Goal: Task Accomplishment & Management: Complete application form

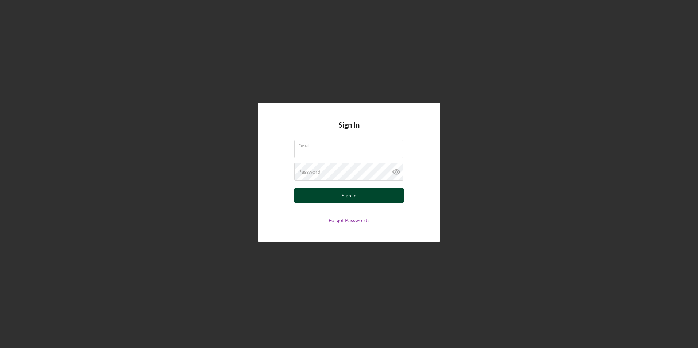
type input "munyambojane@gmail.com"
click at [346, 197] on div "Sign In" at bounding box center [349, 195] width 15 height 15
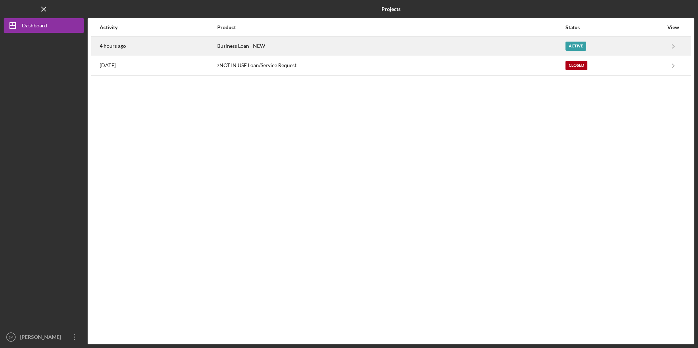
click at [118, 47] on time "4 hours ago" at bounding box center [113, 46] width 26 height 6
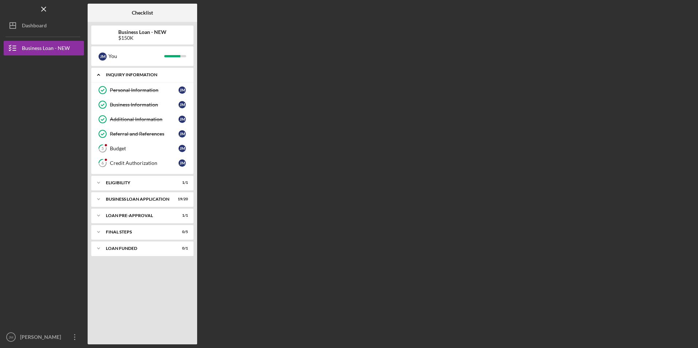
click at [163, 78] on div "Icon/Expander INQUIRY INFORMATION 4 / 6" at bounding box center [142, 75] width 102 height 15
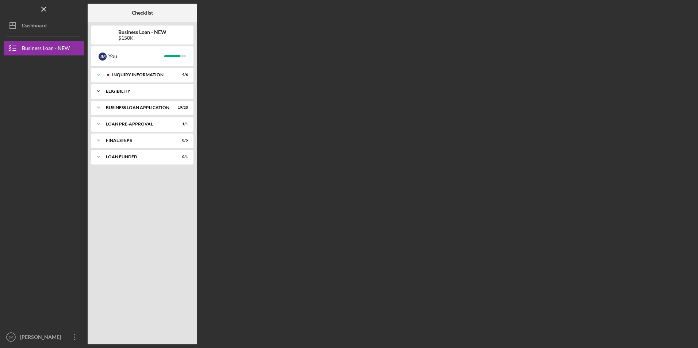
click at [146, 90] on div "ELIGIBILITY" at bounding box center [145, 91] width 79 height 4
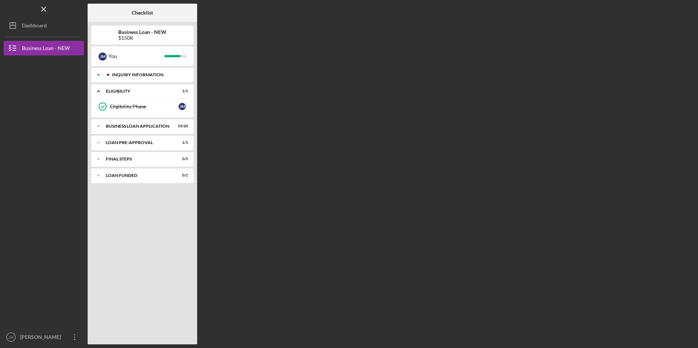
click at [164, 76] on div "INQUIRY INFORMATION" at bounding box center [148, 75] width 72 height 4
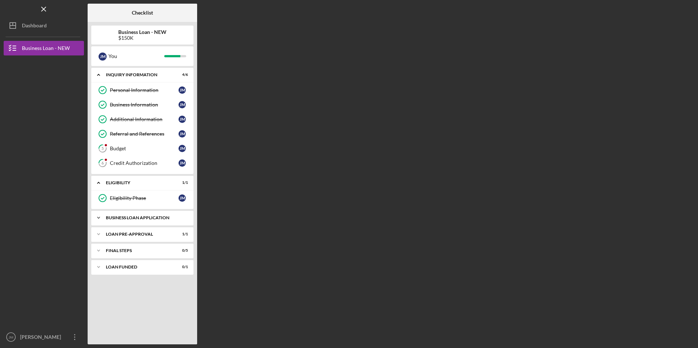
click at [147, 218] on div "BUSINESS LOAN APPLICATION" at bounding box center [145, 218] width 79 height 4
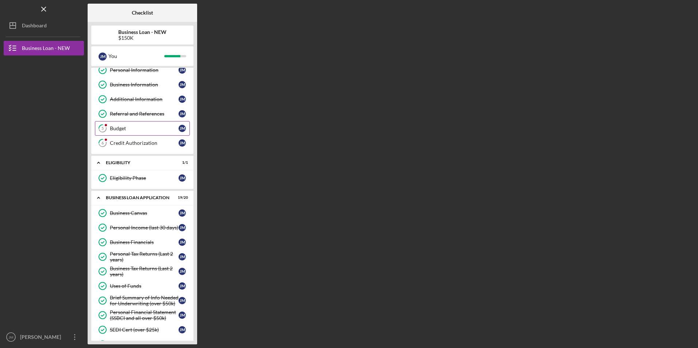
scroll to position [37, 0]
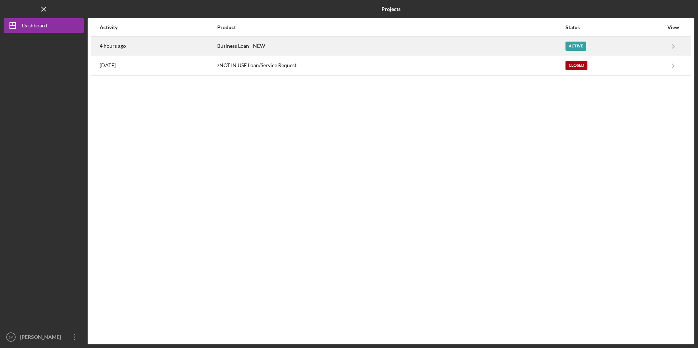
click at [123, 45] on time "4 hours ago" at bounding box center [113, 46] width 26 height 6
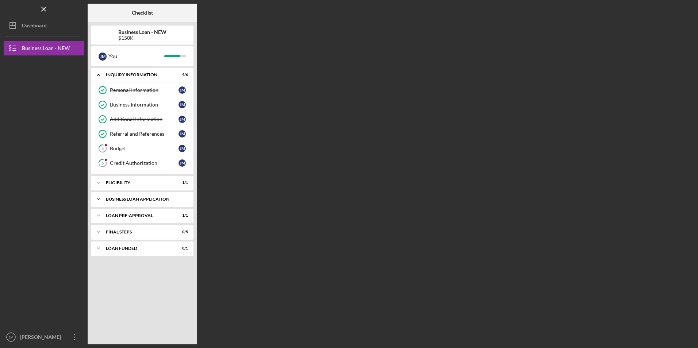
click at [168, 198] on div "BUSINESS LOAN APPLICATION" at bounding box center [145, 199] width 79 height 4
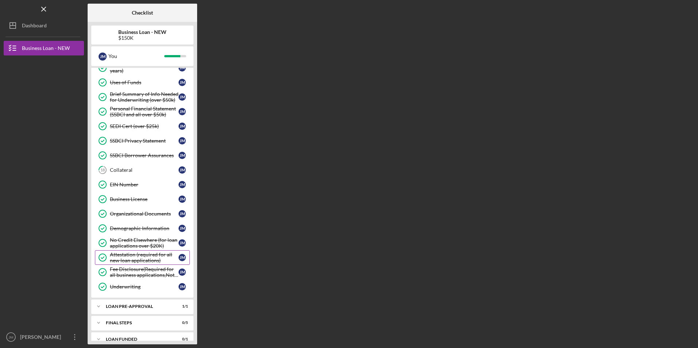
scroll to position [215, 0]
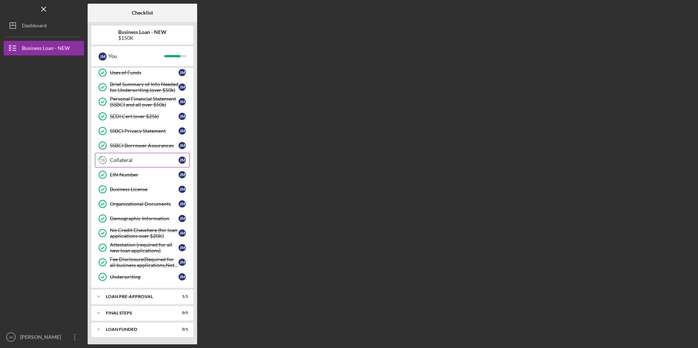
click at [130, 161] on div "Collateral" at bounding box center [144, 160] width 69 height 6
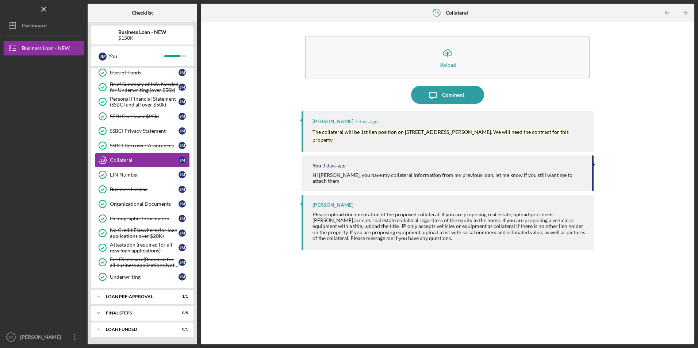
click at [231, 154] on div "Icon/Upload Upload Icon/Message Comment Samantha O'Rourke 3 days ago The collat…" at bounding box center [447, 184] width 486 height 316
click at [142, 54] on div "You" at bounding box center [136, 56] width 56 height 12
click at [164, 84] on div "Brief Summary of Info Needed for Underwriting (over $50k)" at bounding box center [144, 87] width 69 height 12
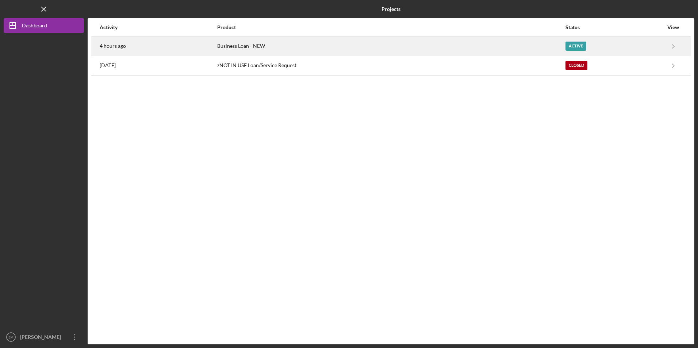
click at [120, 46] on time "4 hours ago" at bounding box center [113, 46] width 26 height 6
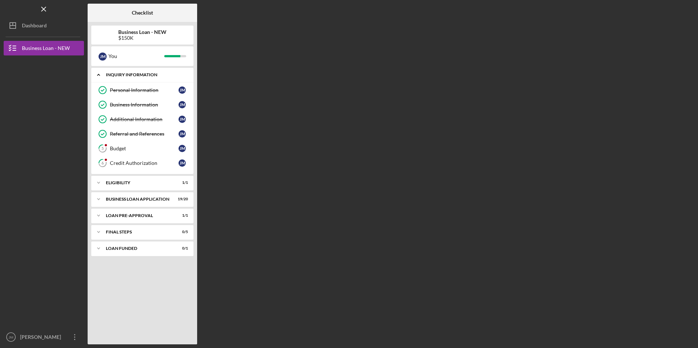
click at [156, 76] on div "INQUIRY INFORMATION" at bounding box center [145, 75] width 79 height 4
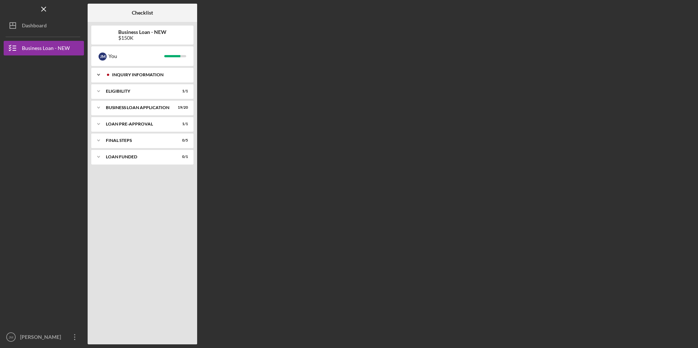
click at [155, 76] on div "INQUIRY INFORMATION" at bounding box center [148, 75] width 72 height 4
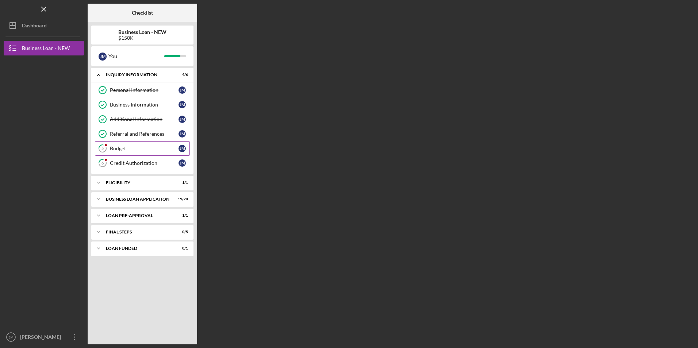
click at [138, 150] on div "Budget" at bounding box center [144, 149] width 69 height 6
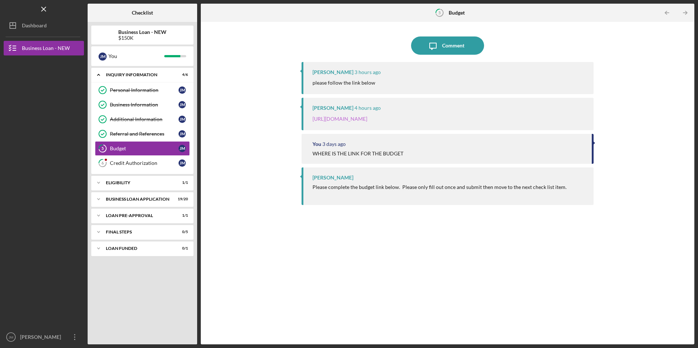
click at [360, 120] on link "[URL][DOMAIN_NAME]" at bounding box center [340, 119] width 55 height 6
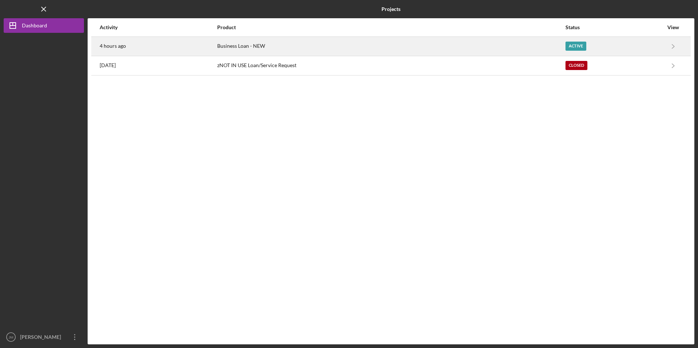
click at [117, 47] on time "4 hours ago" at bounding box center [113, 46] width 26 height 6
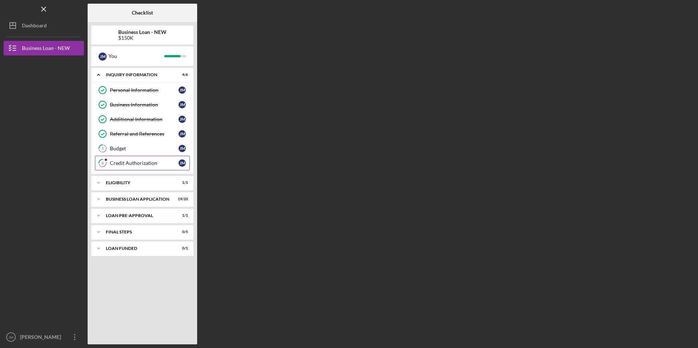
click at [153, 164] on div "Credit Authorization" at bounding box center [144, 163] width 69 height 6
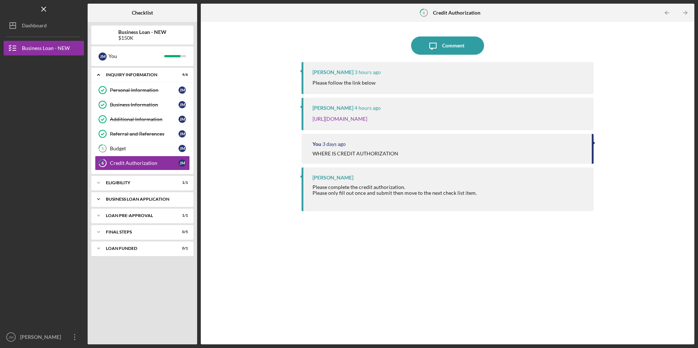
click at [127, 199] on div "BUSINESS LOAN APPLICATION" at bounding box center [145, 199] width 79 height 4
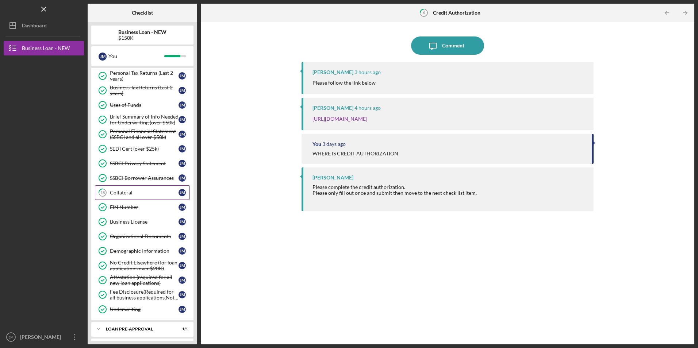
scroll to position [146, 0]
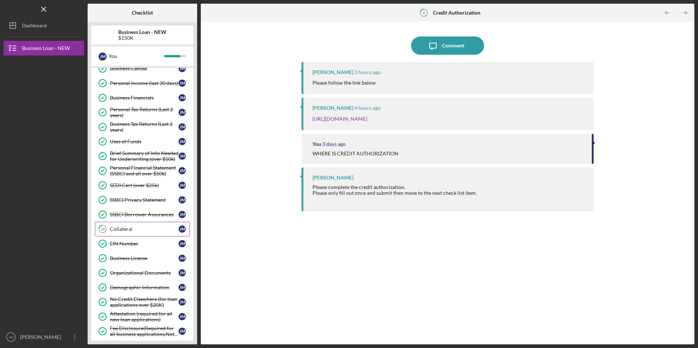
click at [125, 231] on div "Collateral" at bounding box center [144, 229] width 69 height 6
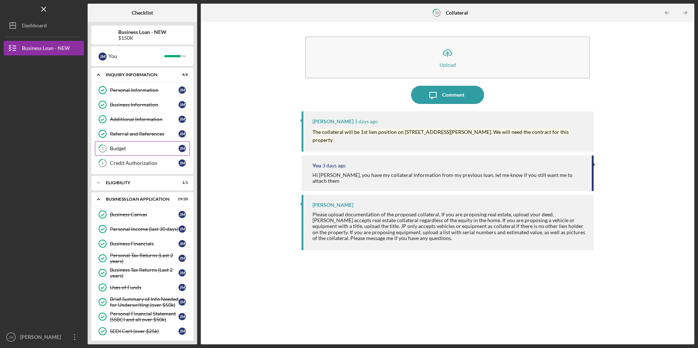
click at [131, 146] on div "Budget" at bounding box center [144, 149] width 69 height 6
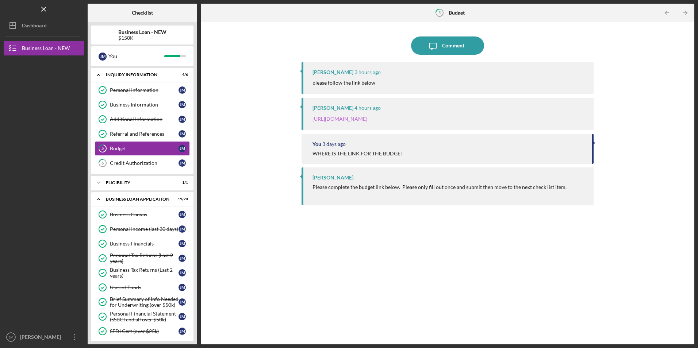
click at [367, 116] on link "[URL][DOMAIN_NAME]" at bounding box center [340, 119] width 55 height 6
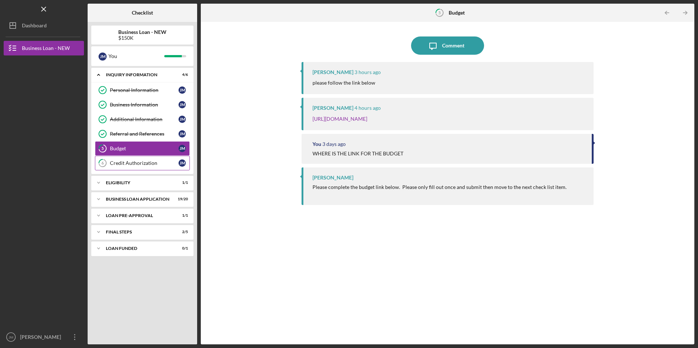
click at [140, 163] on div "Credit Authorization" at bounding box center [144, 163] width 69 height 6
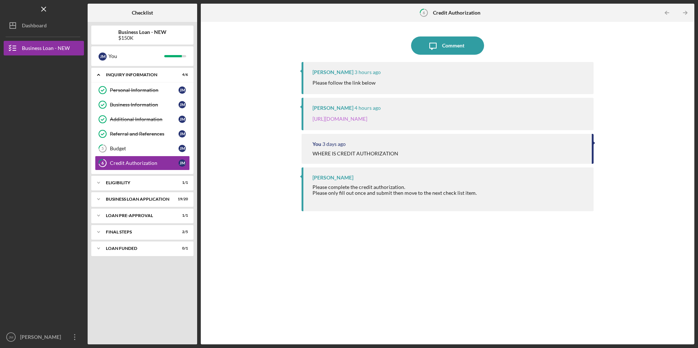
click at [367, 119] on link "[URL][DOMAIN_NAME]" at bounding box center [340, 119] width 55 height 6
